Goal: Task Accomplishment & Management: Manage account settings

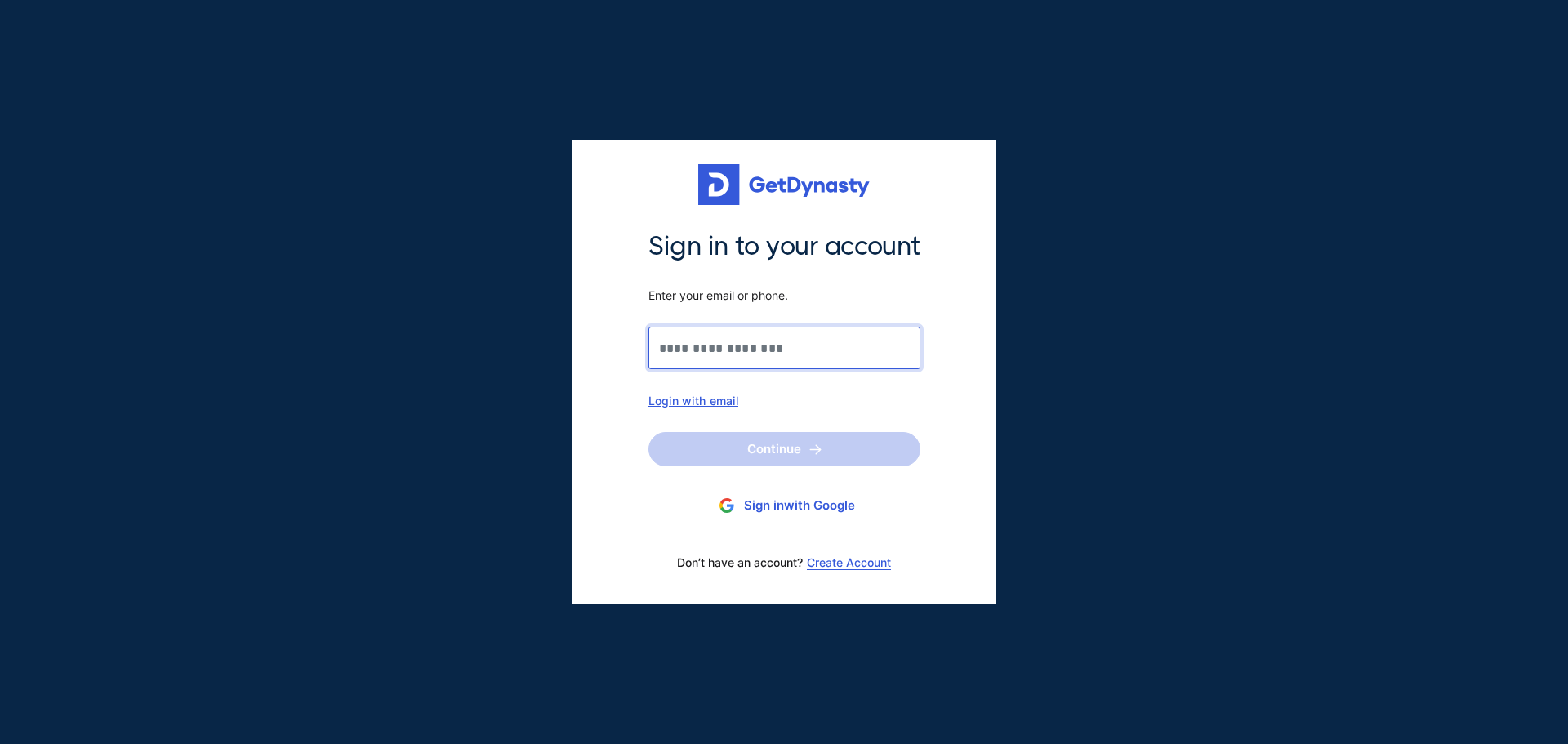
click at [801, 346] on input "Sign in to your account Enter your email or phone." at bounding box center [784, 348] width 272 height 43
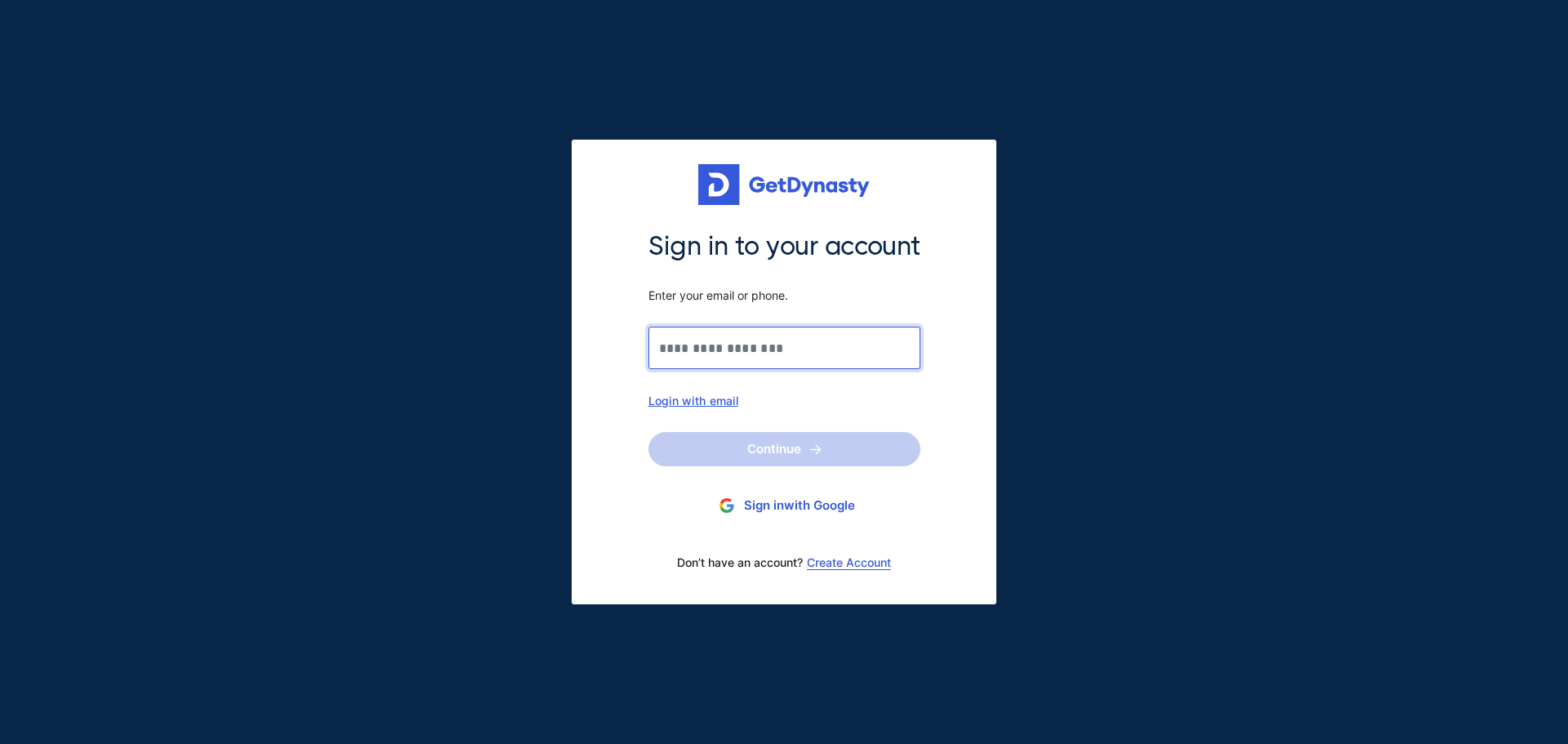
click at [801, 346] on input "Sign in to your account Enter your email or phone." at bounding box center [784, 348] width 272 height 43
click at [713, 398] on div "Login with email" at bounding box center [784, 401] width 272 height 14
click at [749, 350] on input "Sign in to your account Enter your email or phone." at bounding box center [784, 348] width 272 height 43
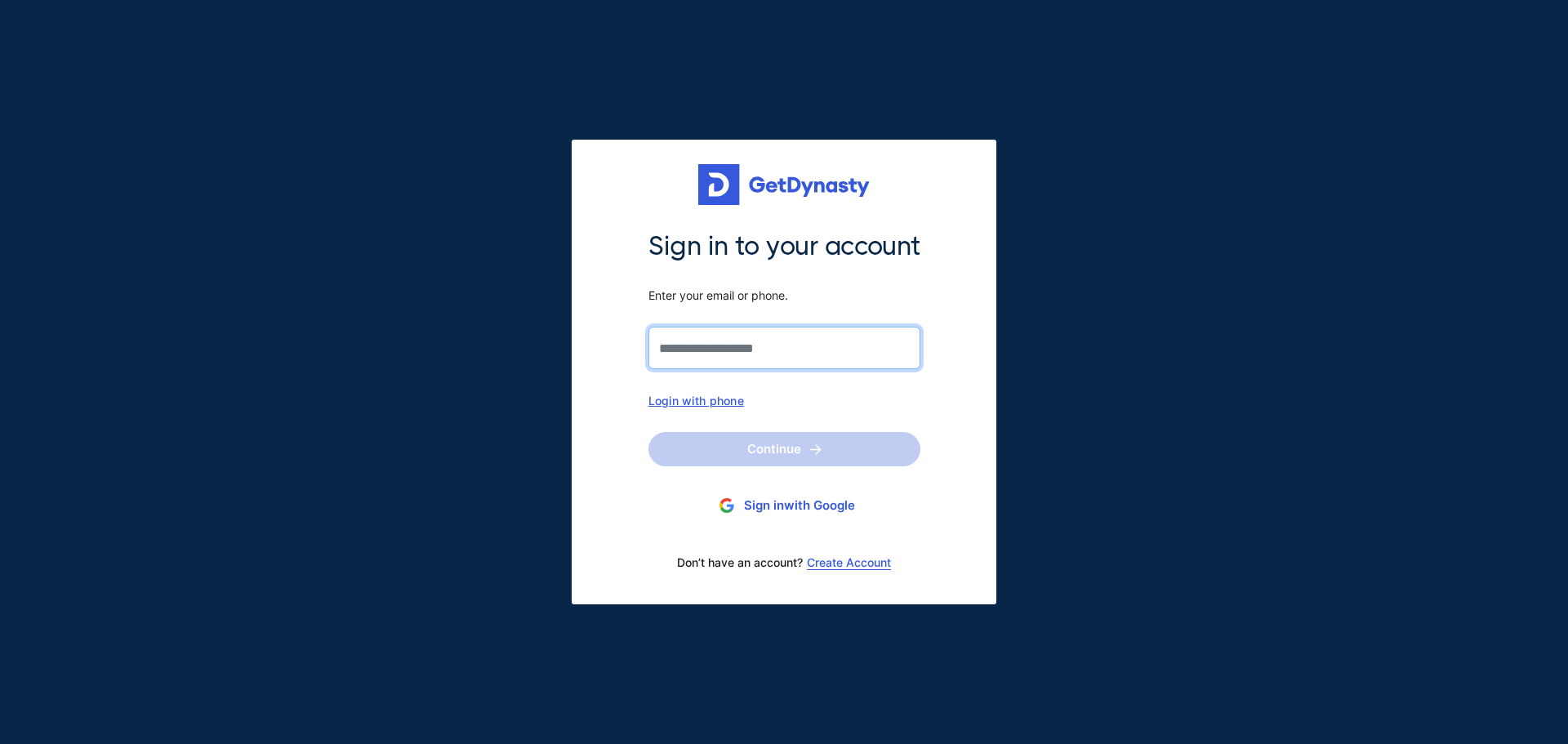
click at [749, 350] on input "Sign in to your account Enter your email or phone." at bounding box center [784, 348] width 272 height 43
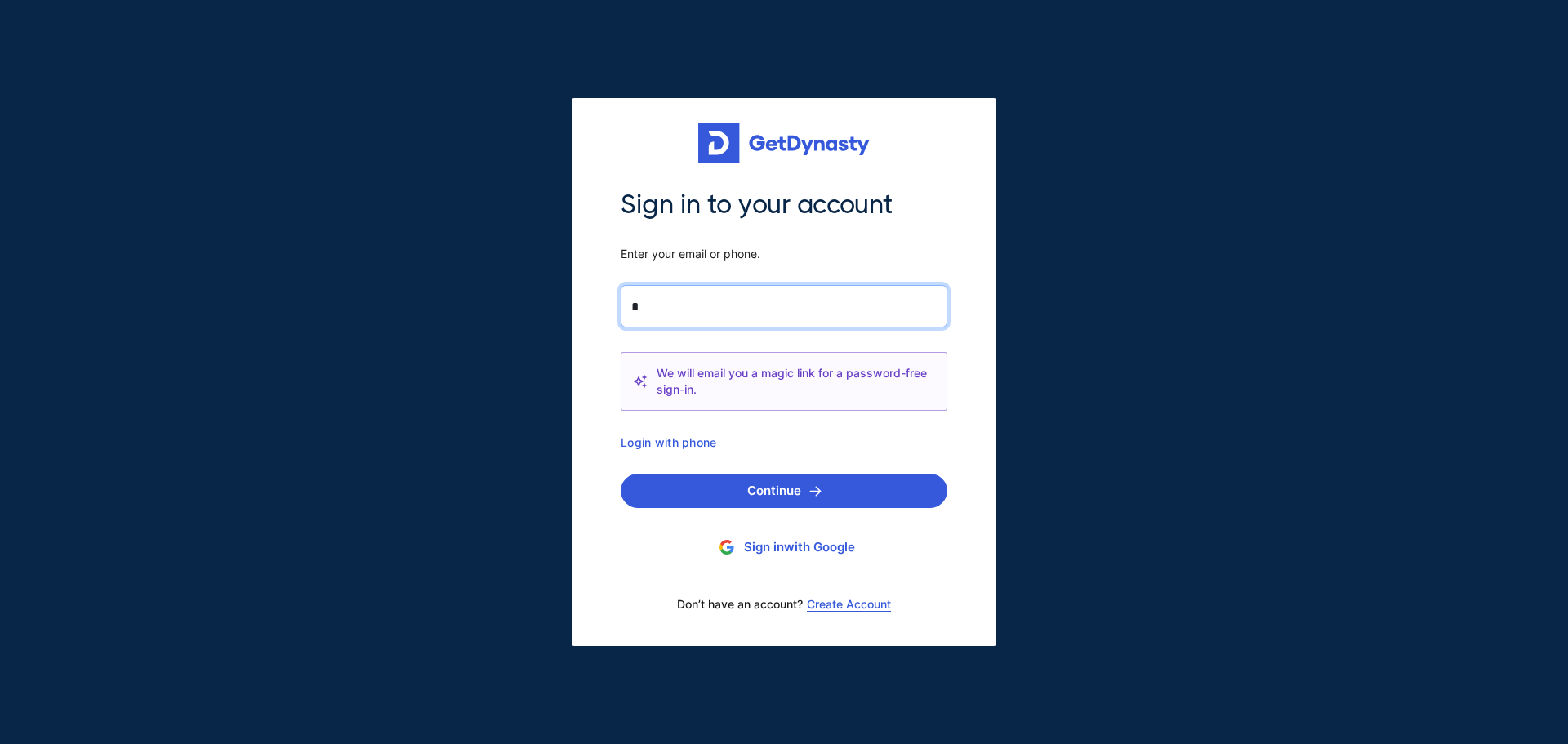
type input "**********"
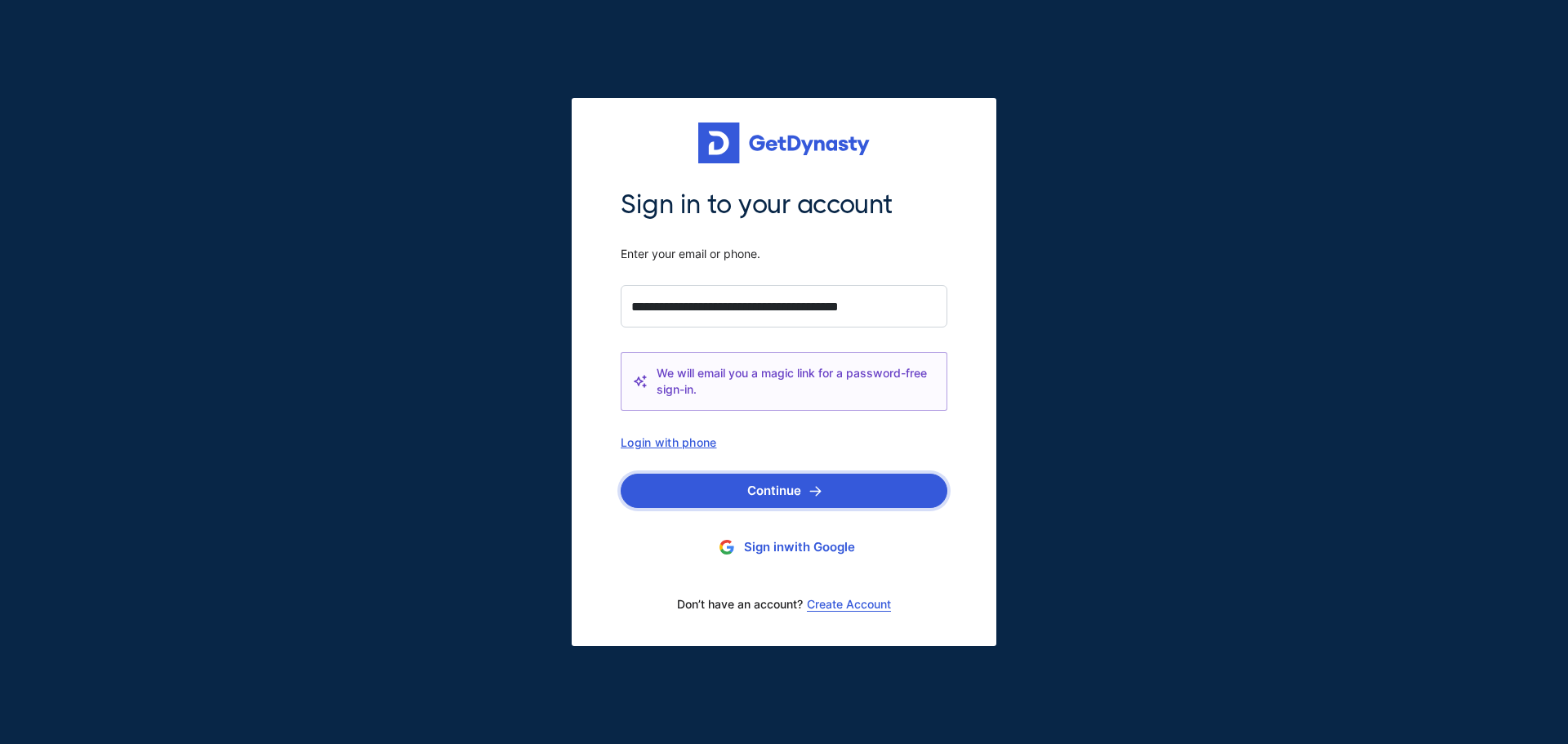
click at [806, 489] on button "Continue" at bounding box center [784, 490] width 327 height 34
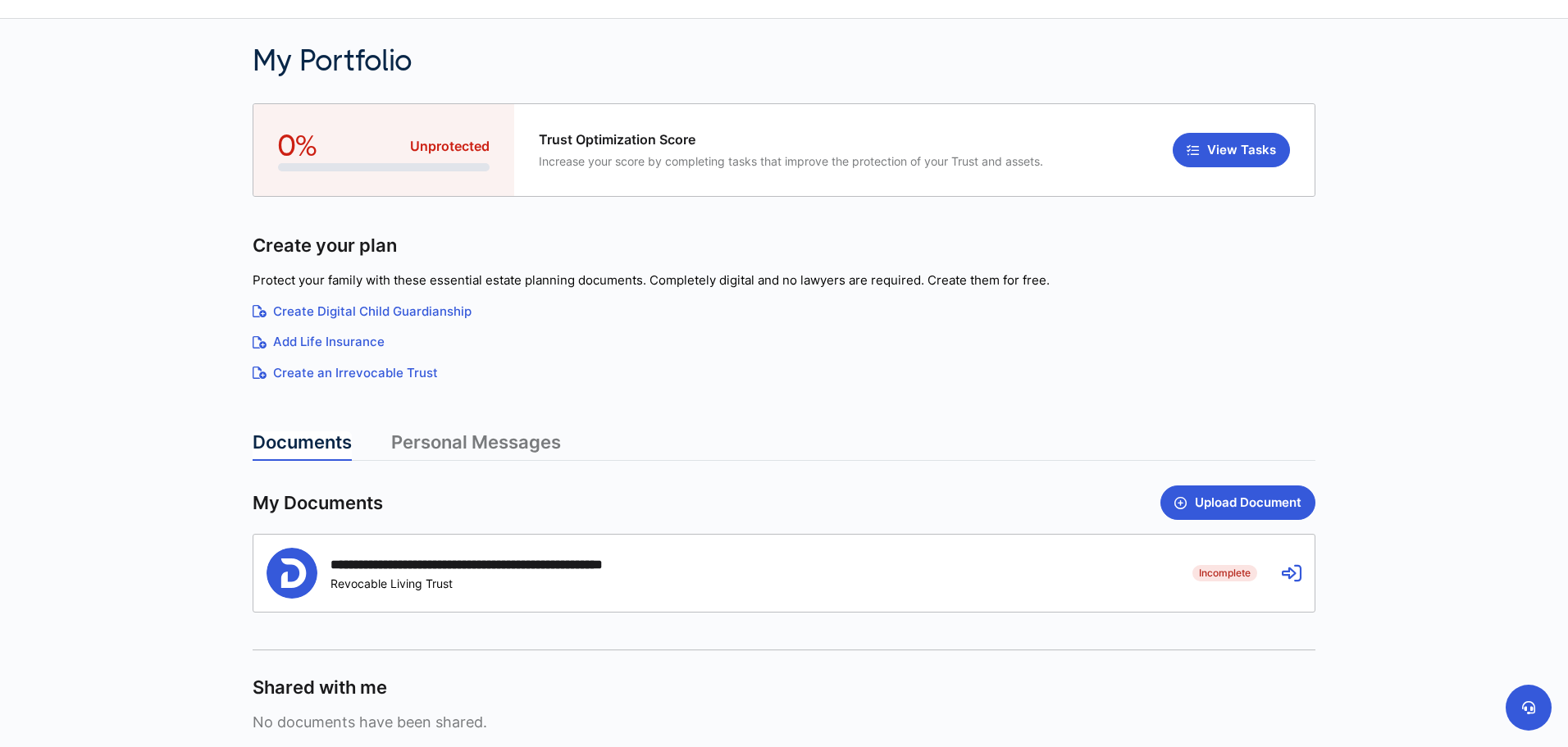
scroll to position [82, 0]
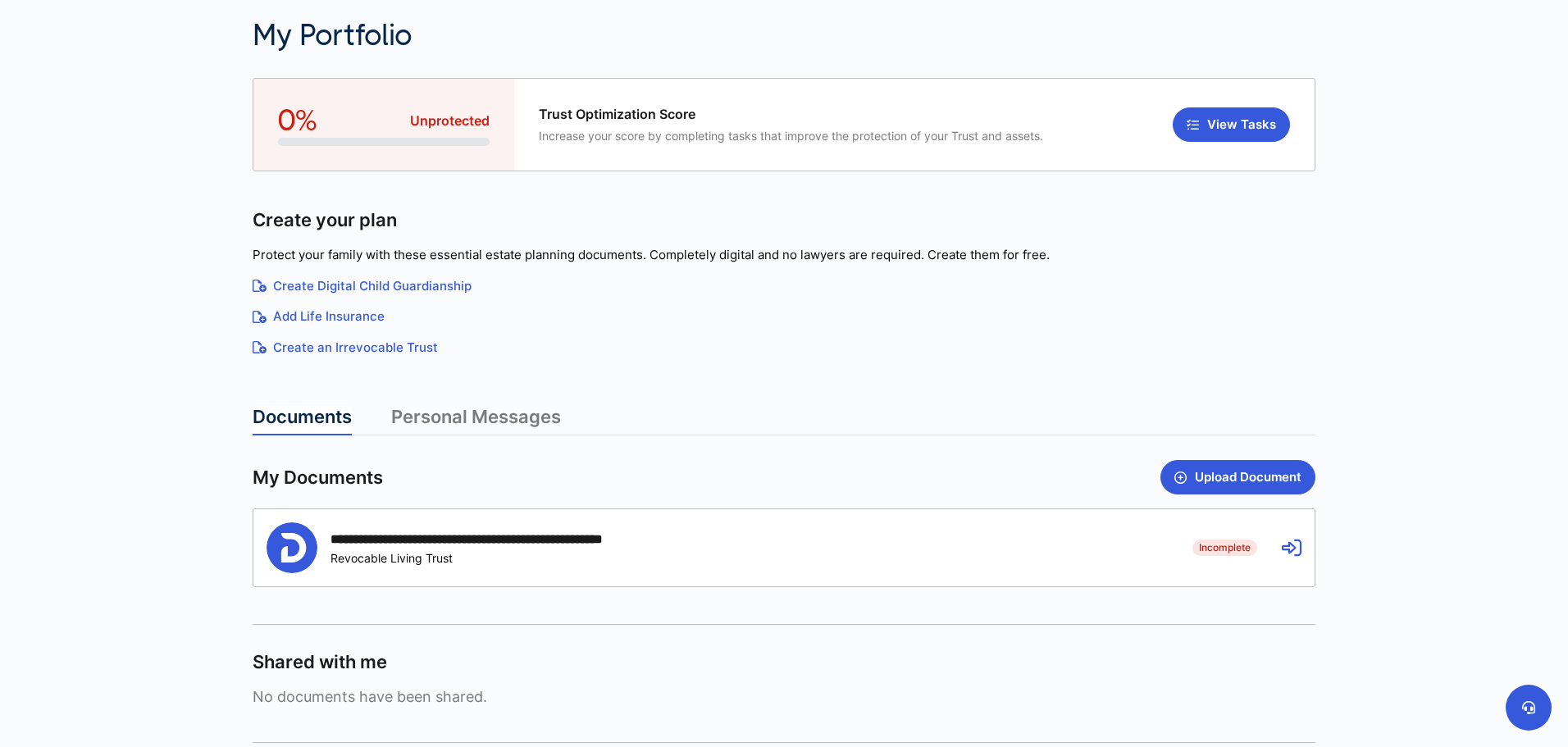
click at [387, 541] on div "**********" at bounding box center [505, 538] width 351 height 15
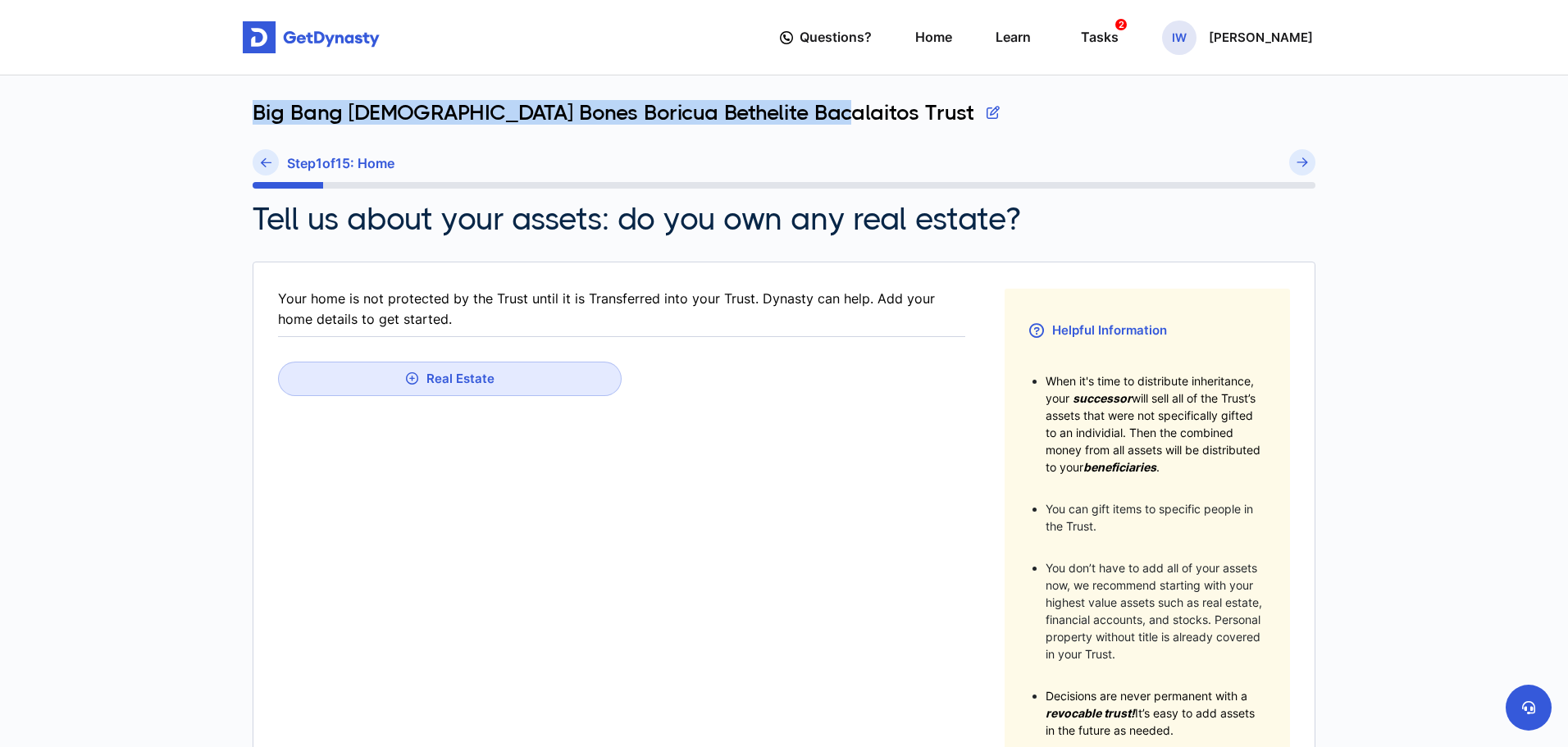
drag, startPoint x: 318, startPoint y: 125, endPoint x: 797, endPoint y: 121, distance: 479.0
click at [797, 121] on div "Big Bang Bible Bones Boricua Bethelite Bacalaitos Trust" at bounding box center [784, 125] width 1063 height 49
click at [1119, 35] on div "Tasks 2" at bounding box center [1100, 38] width 38 height 30
